Goal: Unclear

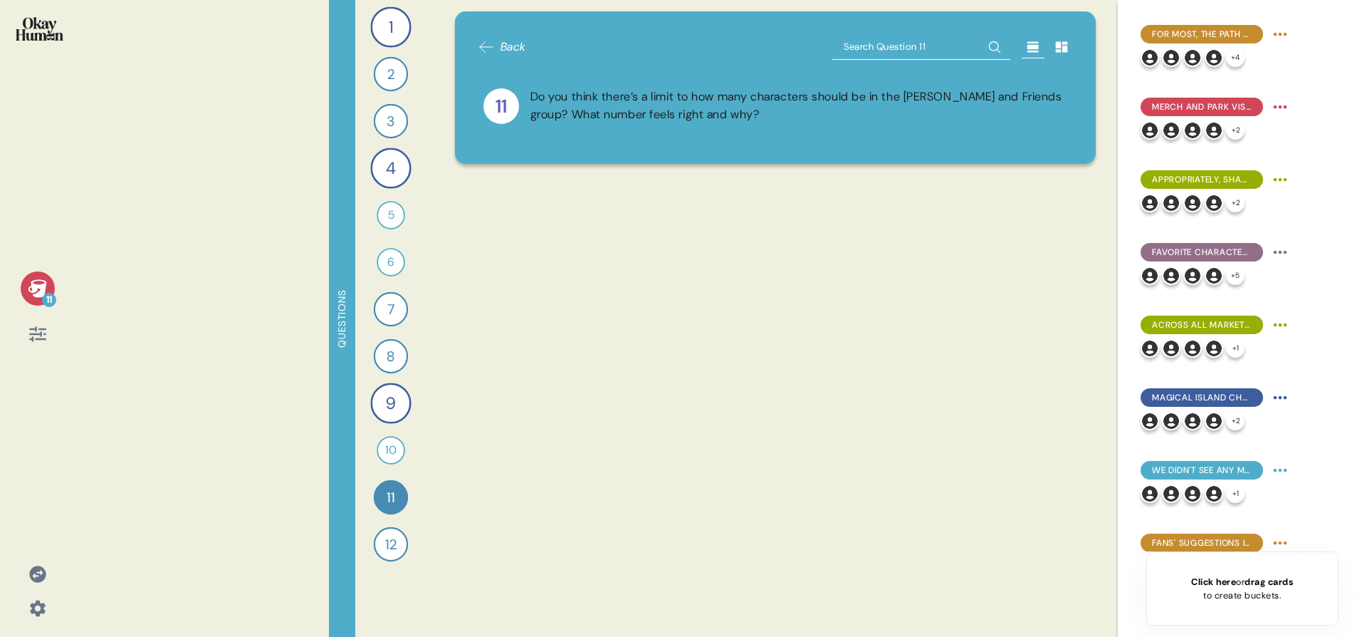
scroll to position [2390, 0]
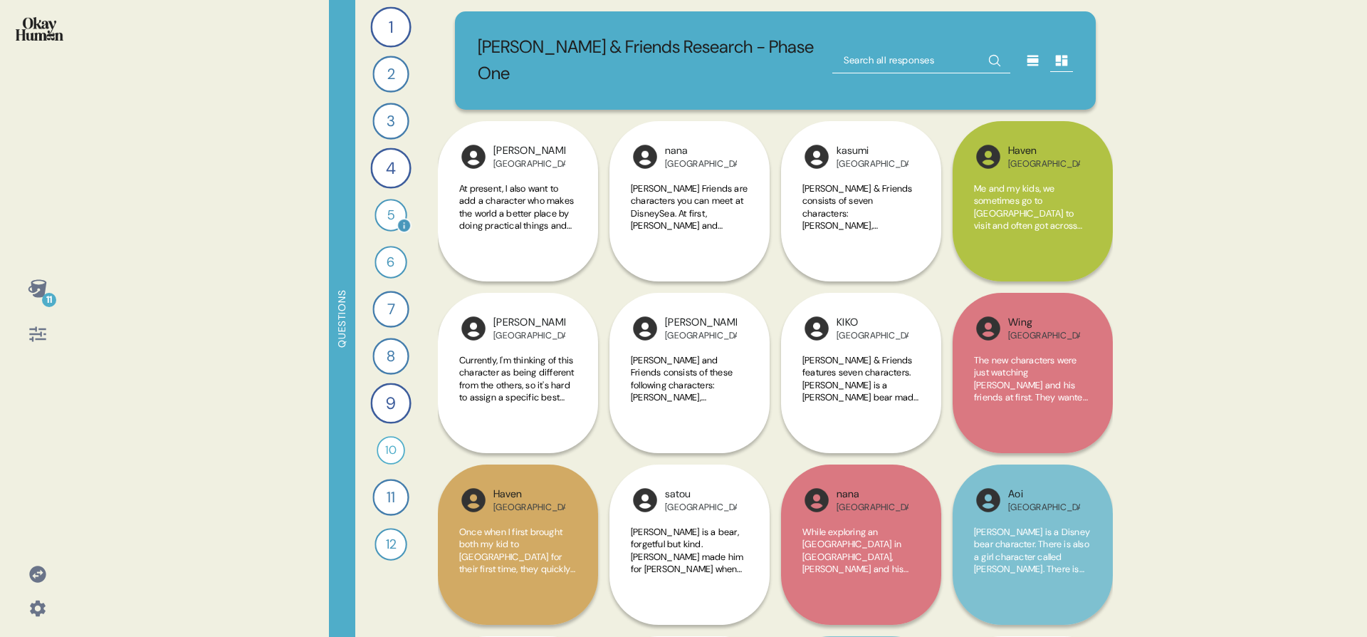
click at [395, 217] on div "5" at bounding box center [391, 215] width 32 height 32
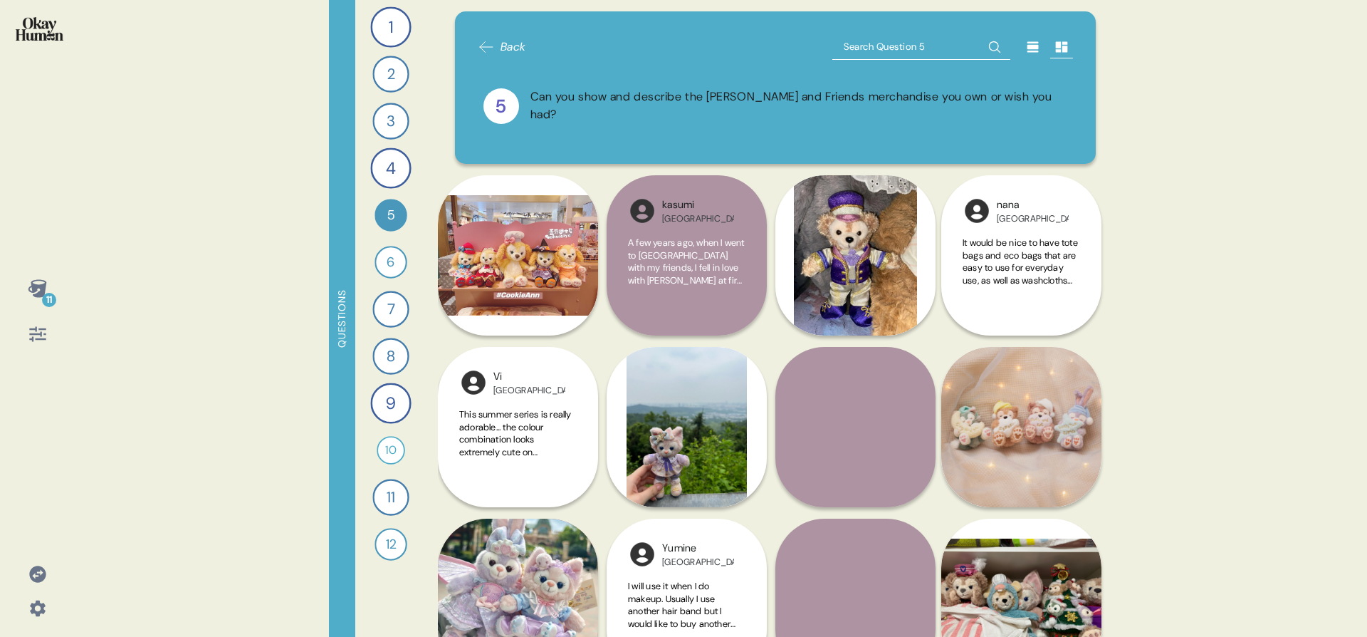
click at [1026, 40] on icon at bounding box center [1033, 47] width 14 height 14
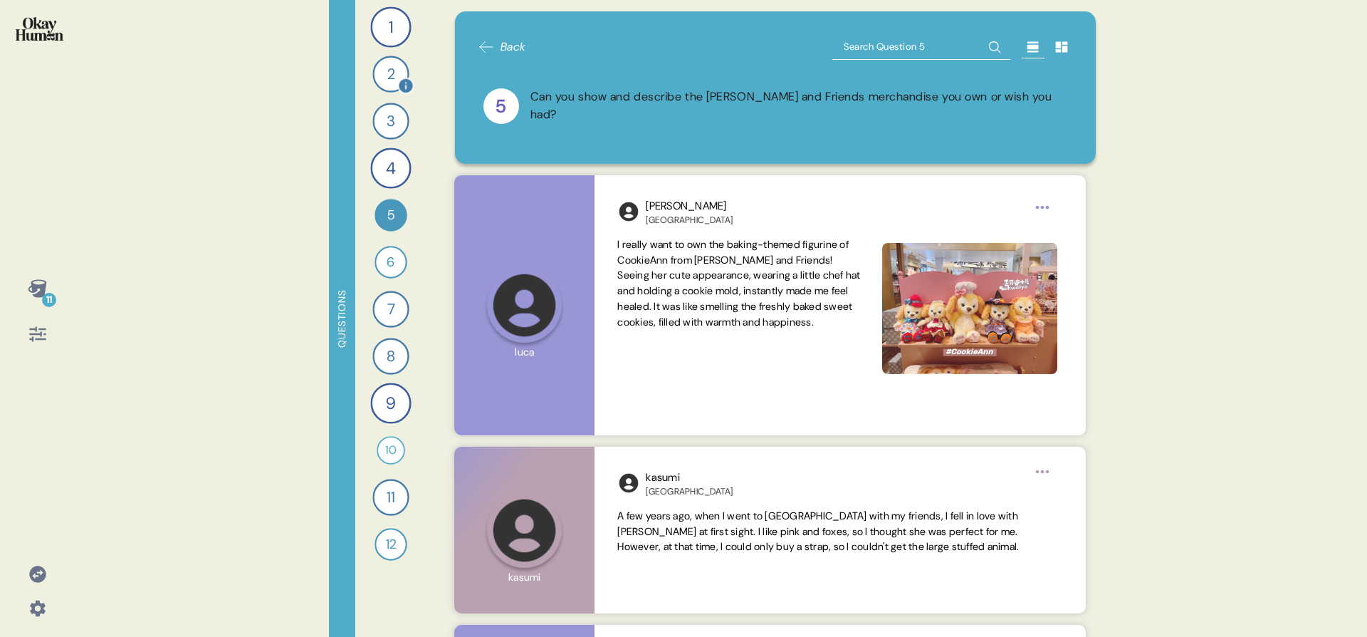
click at [394, 76] on div "2" at bounding box center [390, 74] width 36 height 36
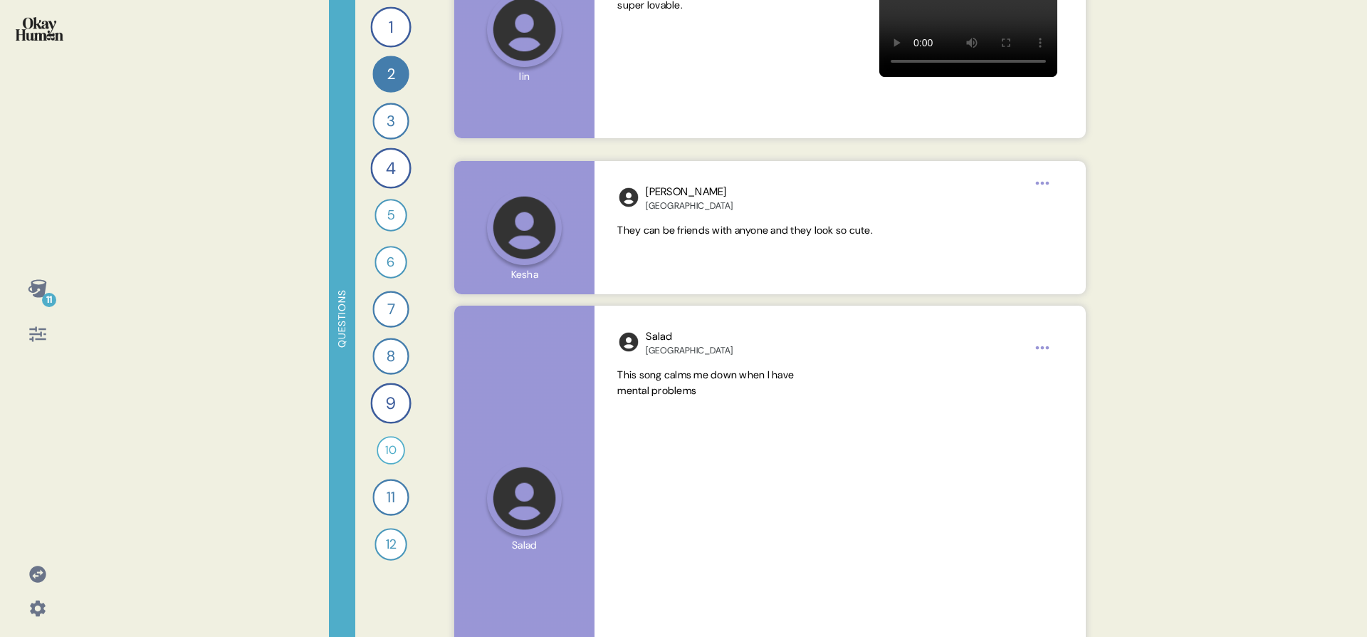
scroll to position [14102, 0]
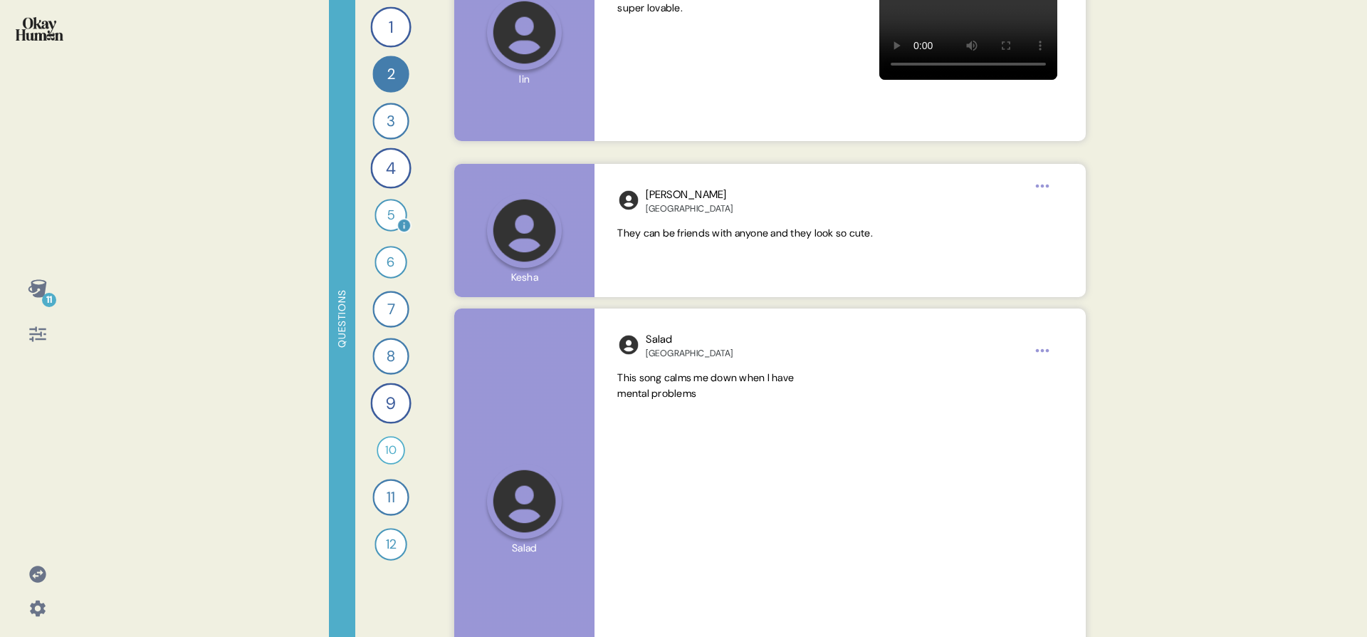
click at [380, 216] on div "5" at bounding box center [391, 215] width 32 height 32
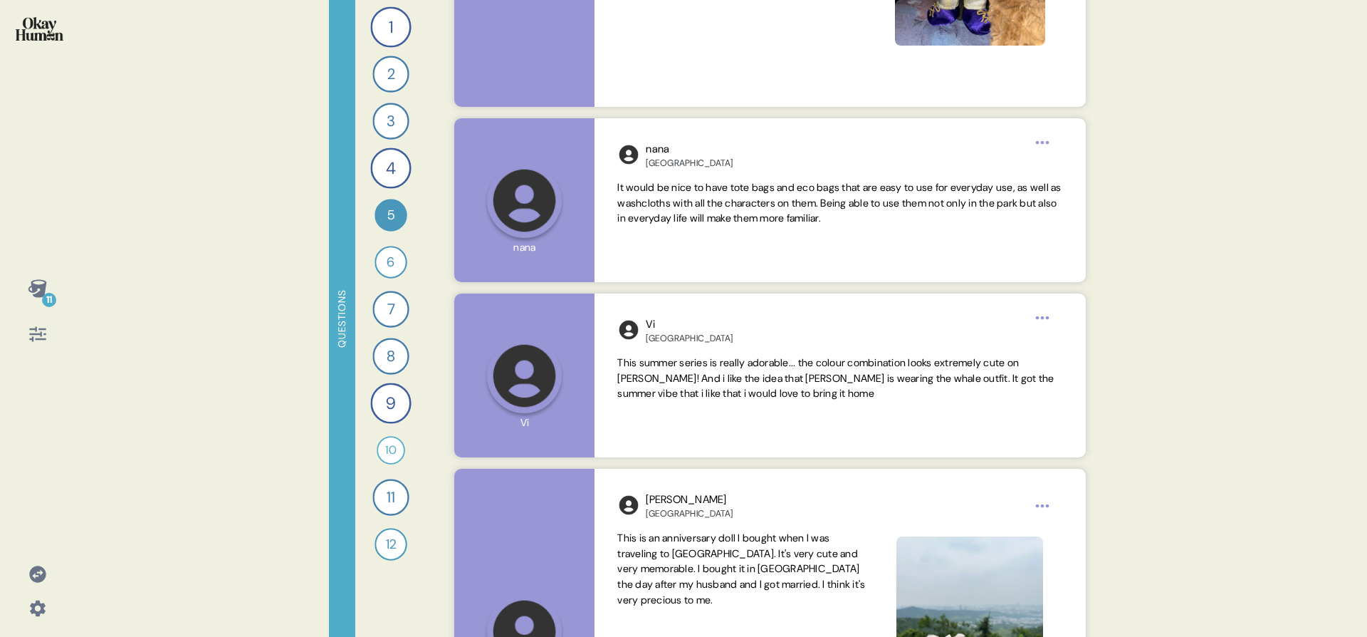
scroll to position [0, 0]
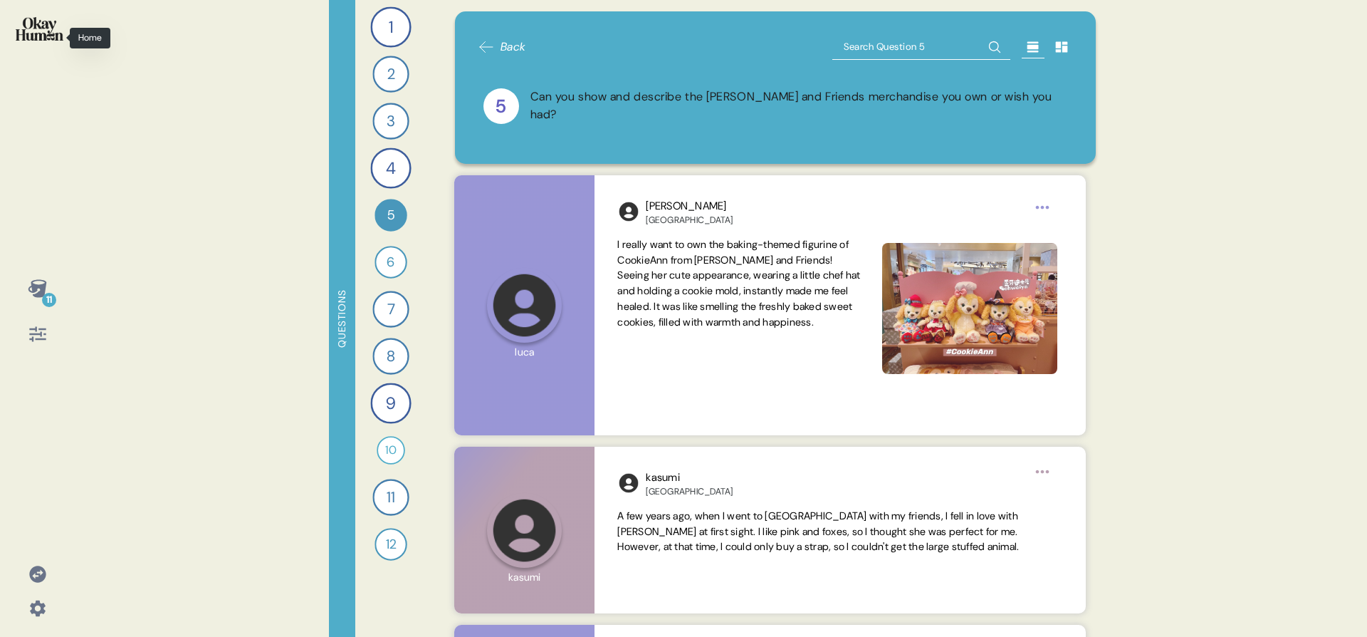
click at [58, 50] on div at bounding box center [37, 37] width 52 height 53
